Goal: Information Seeking & Learning: Learn about a topic

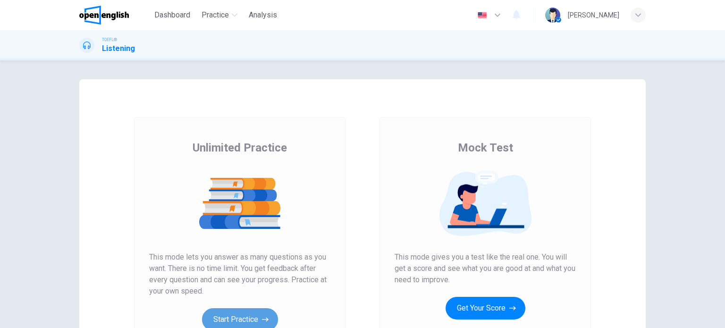
click at [254, 312] on button "Start Practice" at bounding box center [240, 319] width 76 height 23
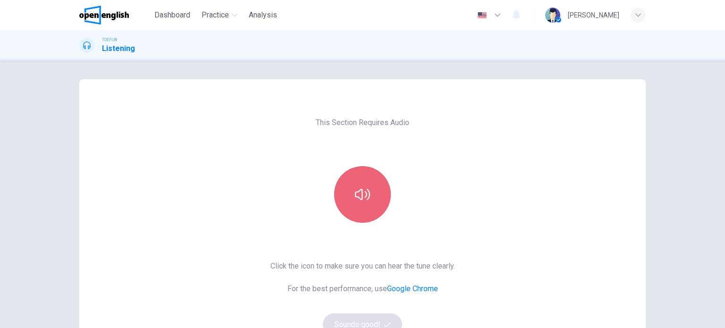
click at [366, 189] on icon "button" at bounding box center [362, 194] width 15 height 15
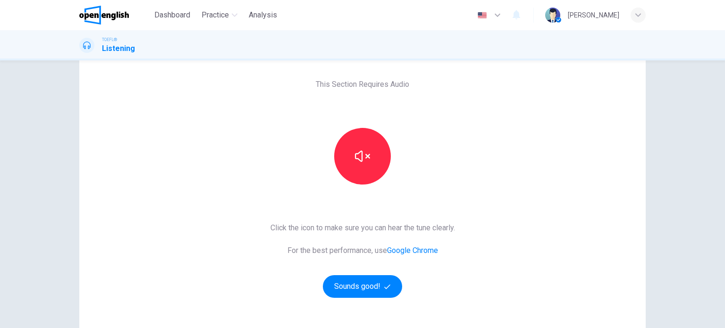
scroll to position [40, 0]
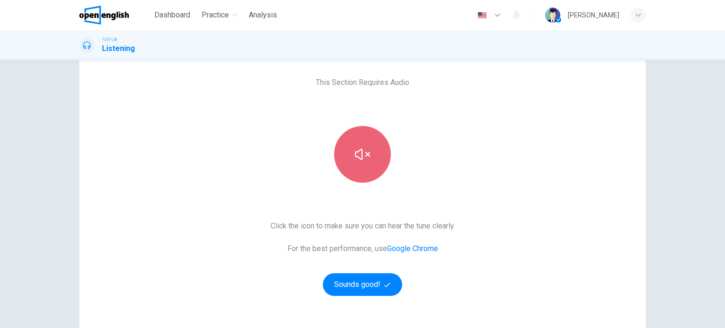
click at [367, 177] on button "button" at bounding box center [362, 154] width 57 height 57
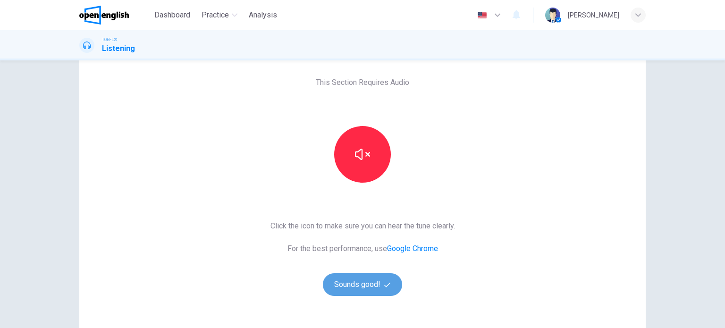
click at [357, 284] on button "Sounds good!" at bounding box center [362, 284] width 79 height 23
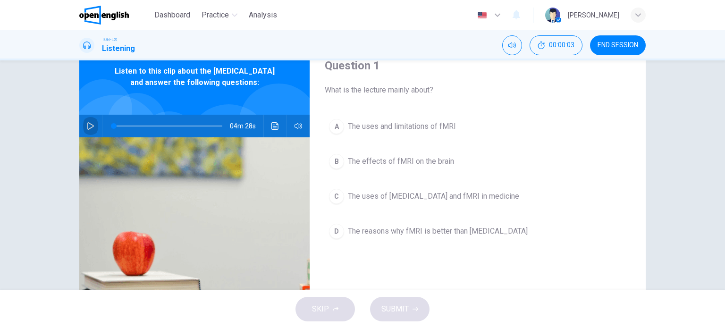
click at [87, 130] on icon "button" at bounding box center [90, 126] width 7 height 8
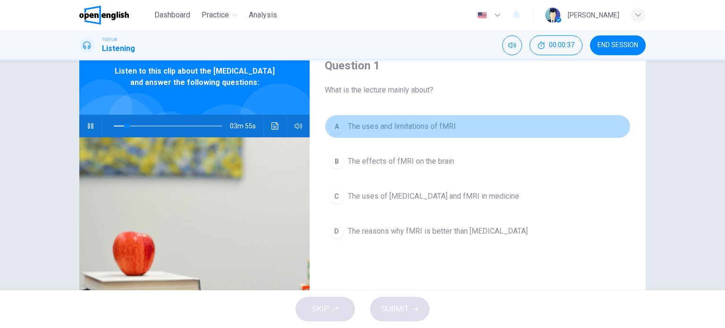
click at [330, 126] on div "A" at bounding box center [336, 126] width 15 height 15
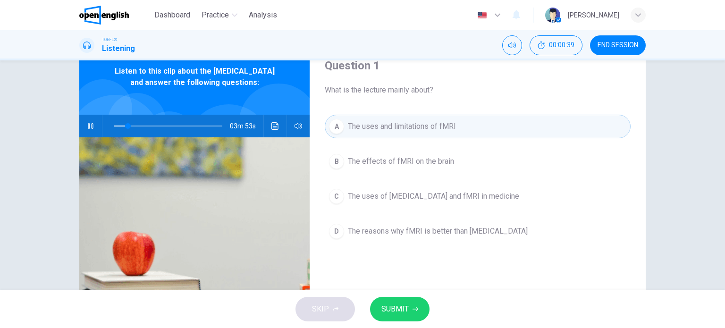
click at [111, 134] on div at bounding box center [166, 126] width 128 height 23
click at [114, 133] on span at bounding box center [168, 125] width 109 height 13
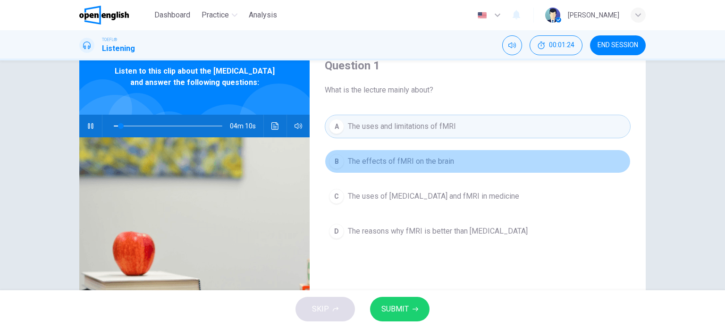
click at [340, 162] on div "B" at bounding box center [336, 161] width 15 height 15
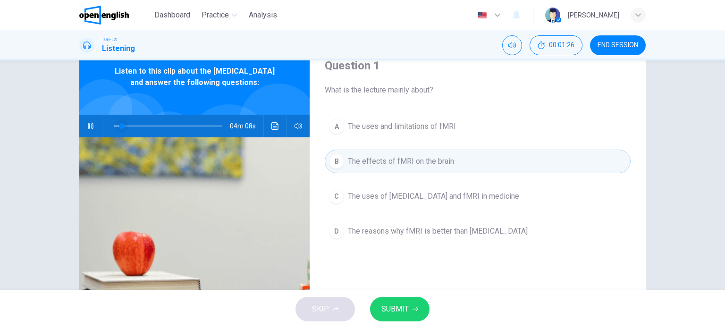
click at [119, 129] on span at bounding box center [122, 126] width 6 height 6
click at [111, 129] on span at bounding box center [114, 126] width 6 height 6
click at [392, 311] on span "SUBMIT" at bounding box center [395, 309] width 27 height 13
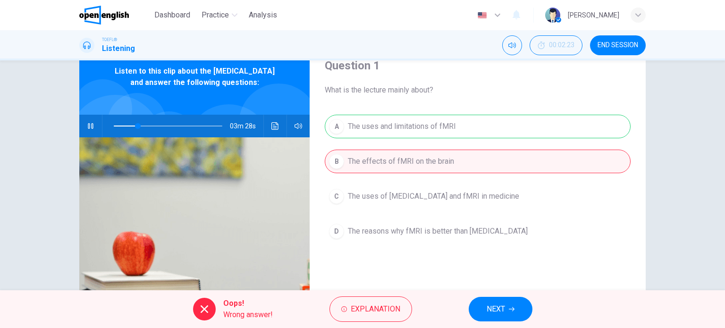
click at [351, 125] on div "A The uses and limitations of fMRI B The effects of fMRI on the brain C The use…" at bounding box center [478, 188] width 306 height 147
click at [512, 302] on button "NEXT" at bounding box center [501, 309] width 64 height 25
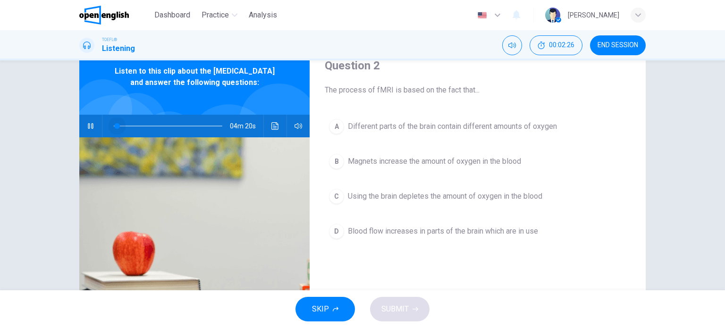
click at [114, 133] on span at bounding box center [168, 125] width 109 height 13
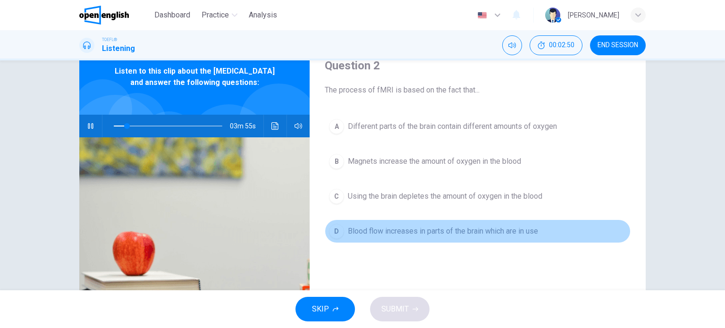
click at [487, 235] on span "Blood flow increases in parts of the brain which are in use" at bounding box center [443, 231] width 190 height 11
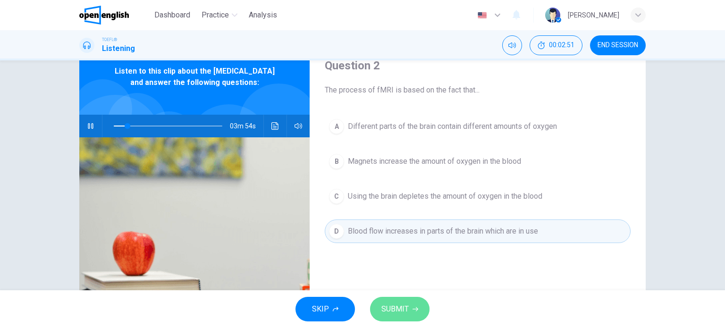
click at [410, 309] on button "SUBMIT" at bounding box center [400, 309] width 60 height 25
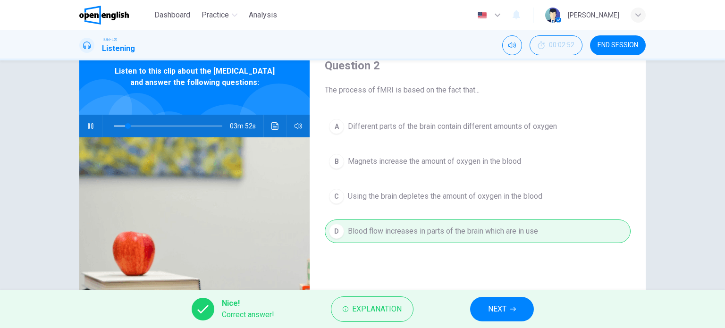
click at [495, 313] on span "NEXT" at bounding box center [497, 309] width 18 height 13
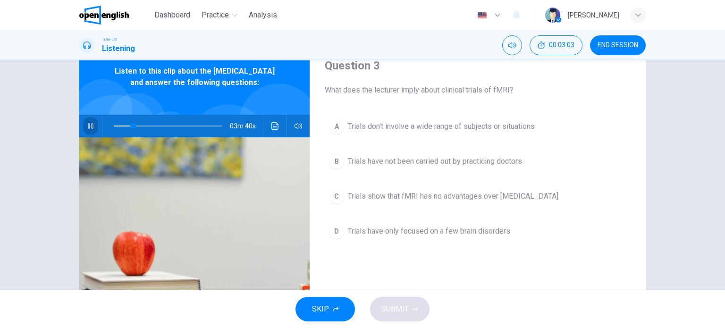
click at [91, 137] on button "button" at bounding box center [90, 126] width 15 height 23
type input "**"
